Goal: Task Accomplishment & Management: Manage account settings

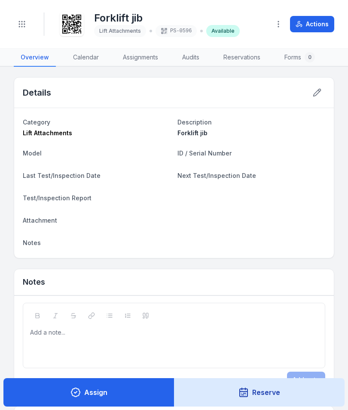
scroll to position [481, 0]
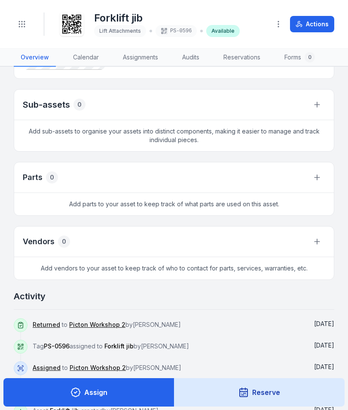
click at [17, 27] on button "Toggle Navigation" at bounding box center [22, 24] width 16 height 16
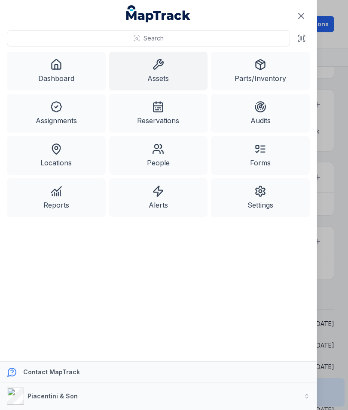
click at [157, 68] on icon at bounding box center [158, 65] width 12 height 12
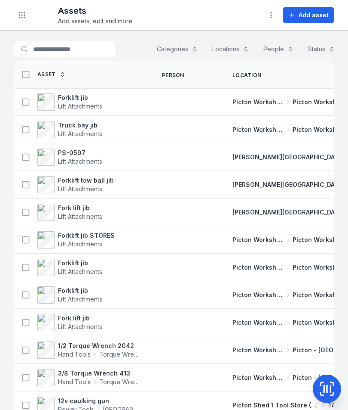
click at [329, 384] on icon at bounding box center [327, 388] width 17 height 17
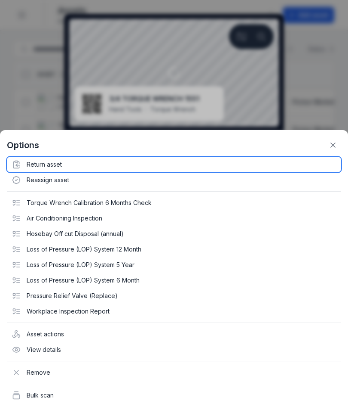
click at [59, 163] on div "Return asset" at bounding box center [174, 164] width 335 height 15
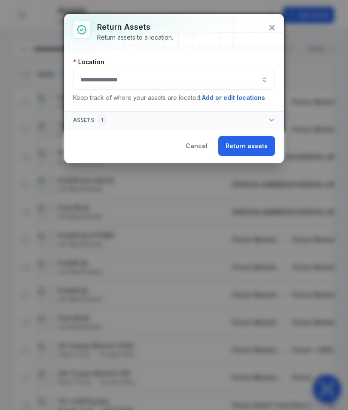
click at [228, 81] on button "button" at bounding box center [174, 80] width 202 height 20
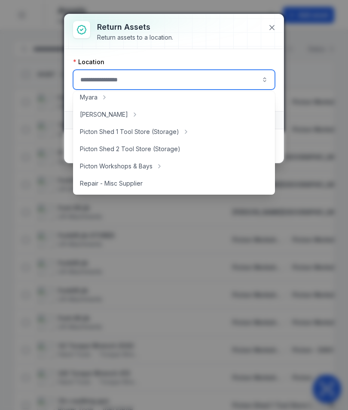
scroll to position [144, 0]
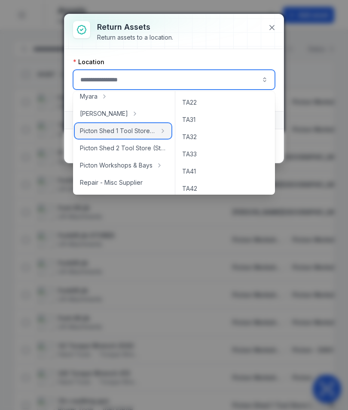
click at [145, 132] on span "Picton Shed 1 Tool Store (Storage)" at bounding box center [118, 130] width 76 height 9
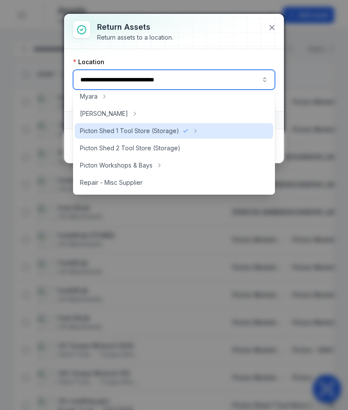
type input "**********"
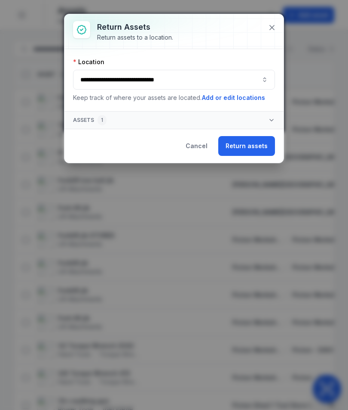
click at [249, 148] on button "Return assets" at bounding box center [247, 146] width 57 height 20
